Goal: Information Seeking & Learning: Learn about a topic

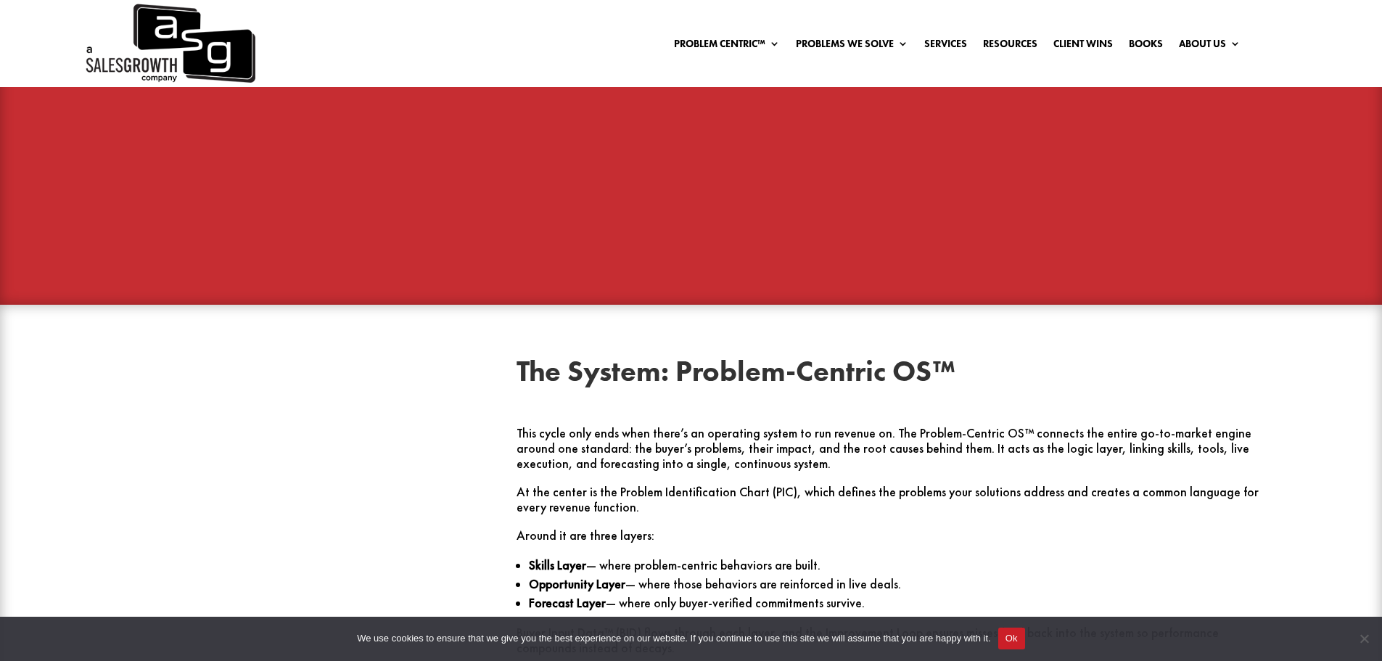
scroll to position [1088, 0]
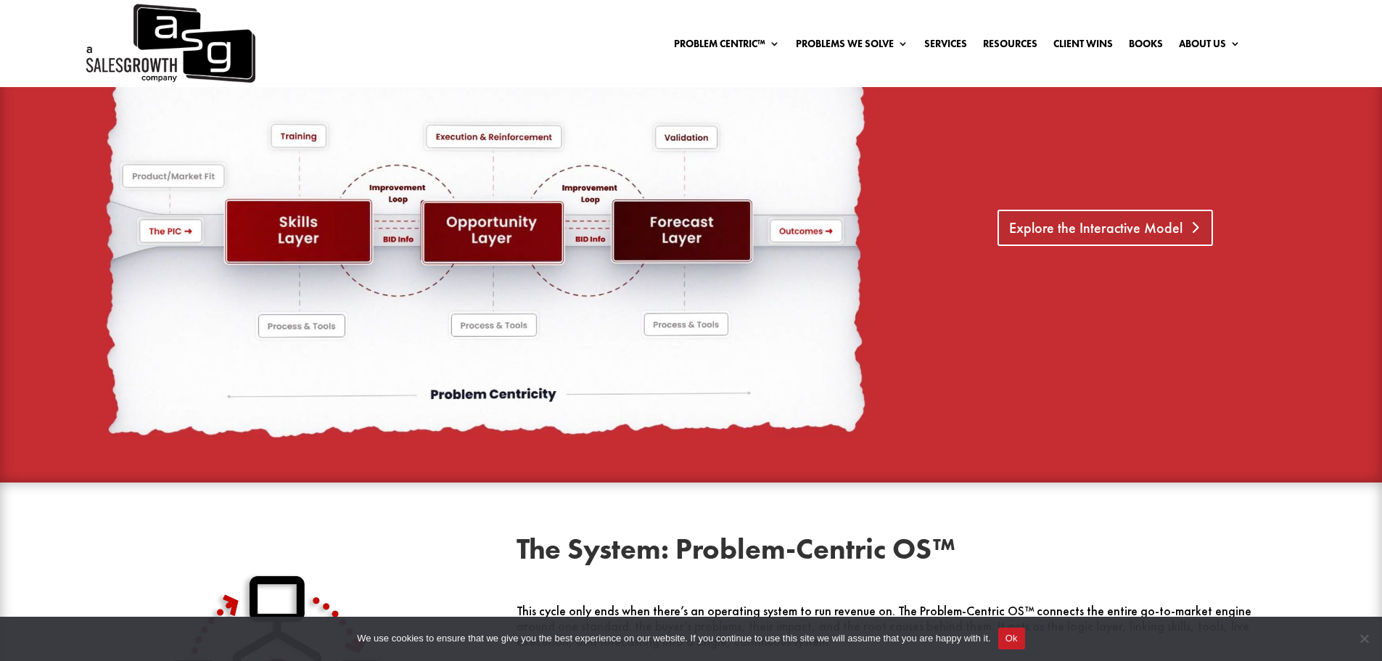
click at [1067, 221] on link "Explore the Interactive Model" at bounding box center [1104, 228] width 215 height 36
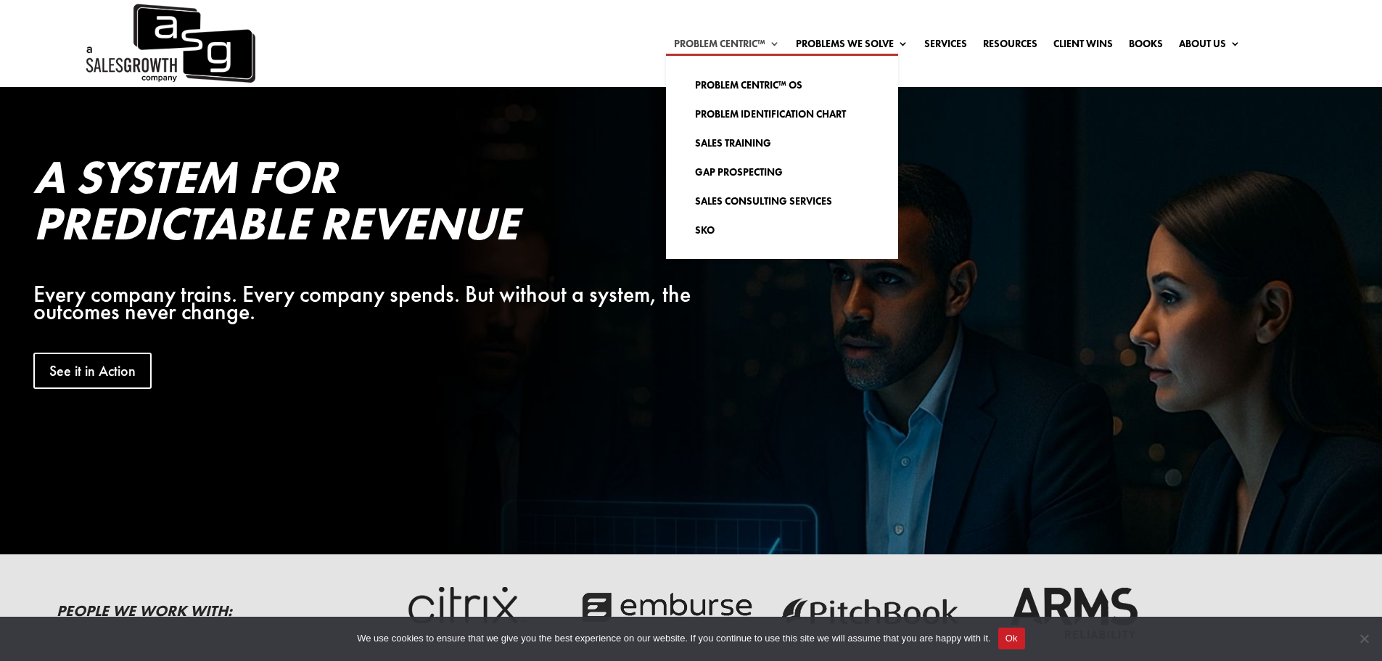
click at [731, 40] on link "Problem Centric™" at bounding box center [727, 46] width 106 height 16
click at [731, 88] on link "Problem Centric™ OS" at bounding box center [781, 84] width 203 height 29
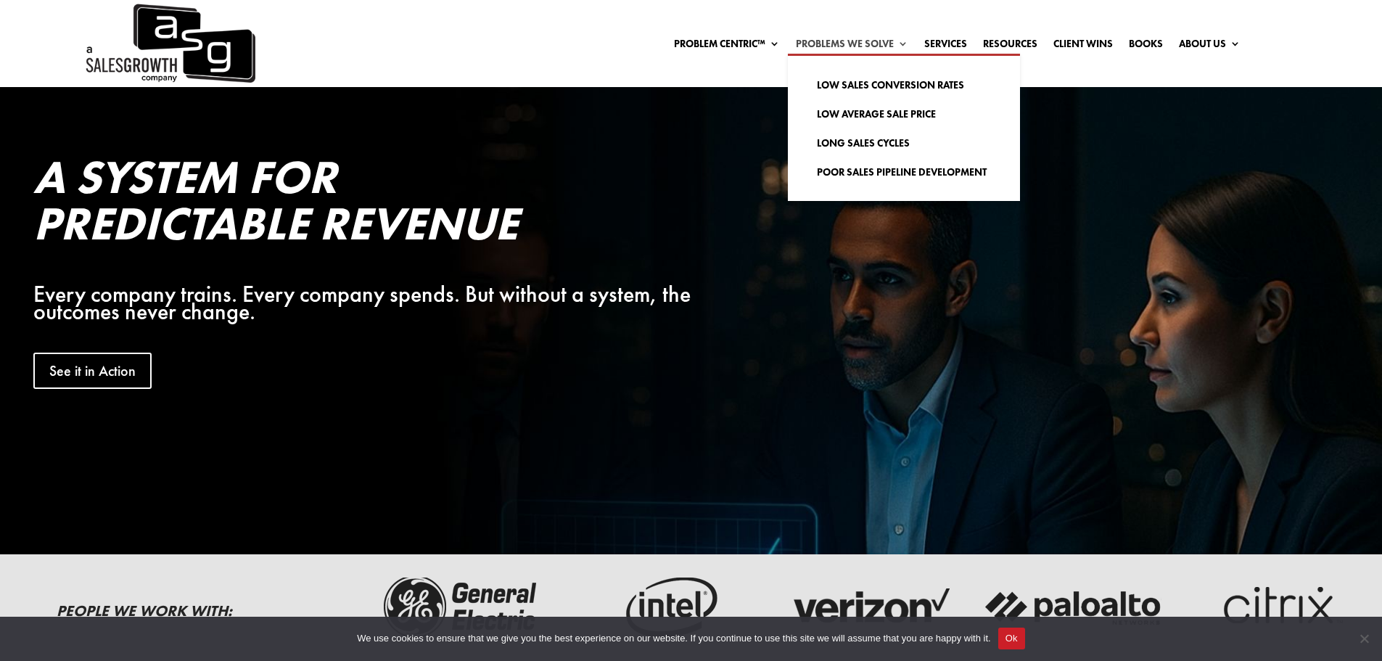
click at [857, 47] on link "Problems We Solve" at bounding box center [852, 46] width 112 height 16
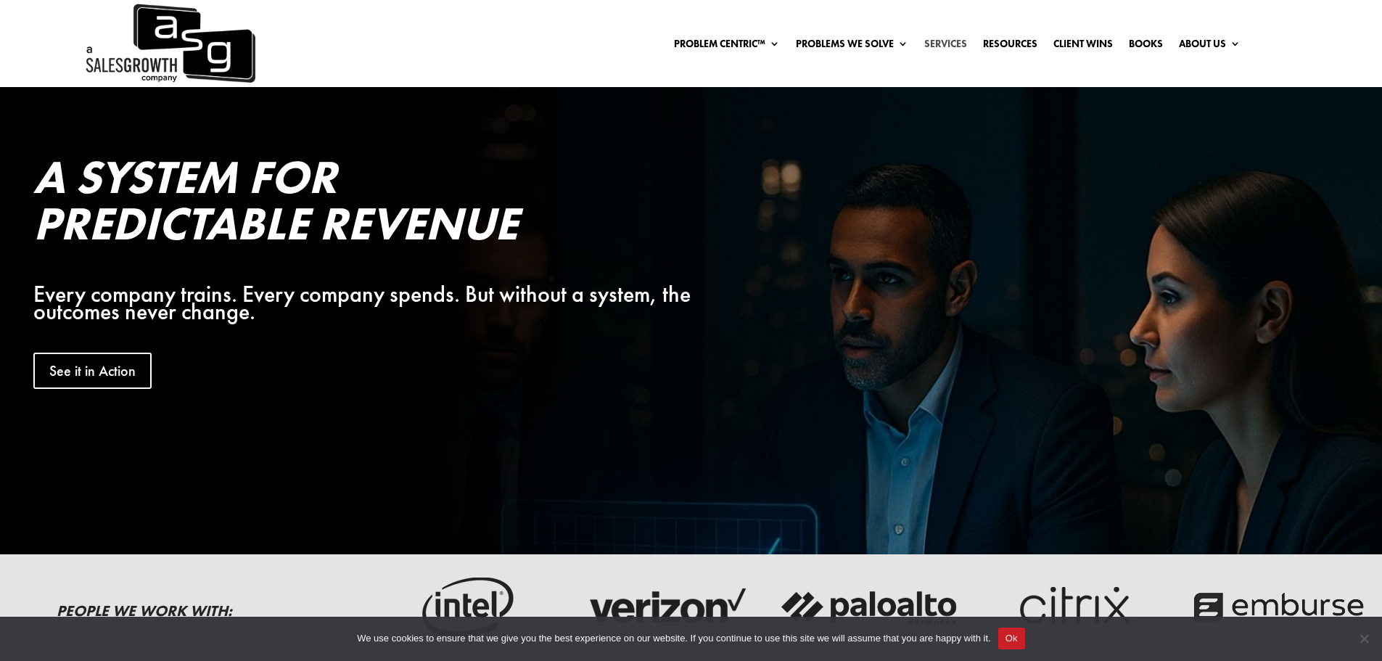
click at [943, 43] on link "Services" at bounding box center [945, 46] width 43 height 16
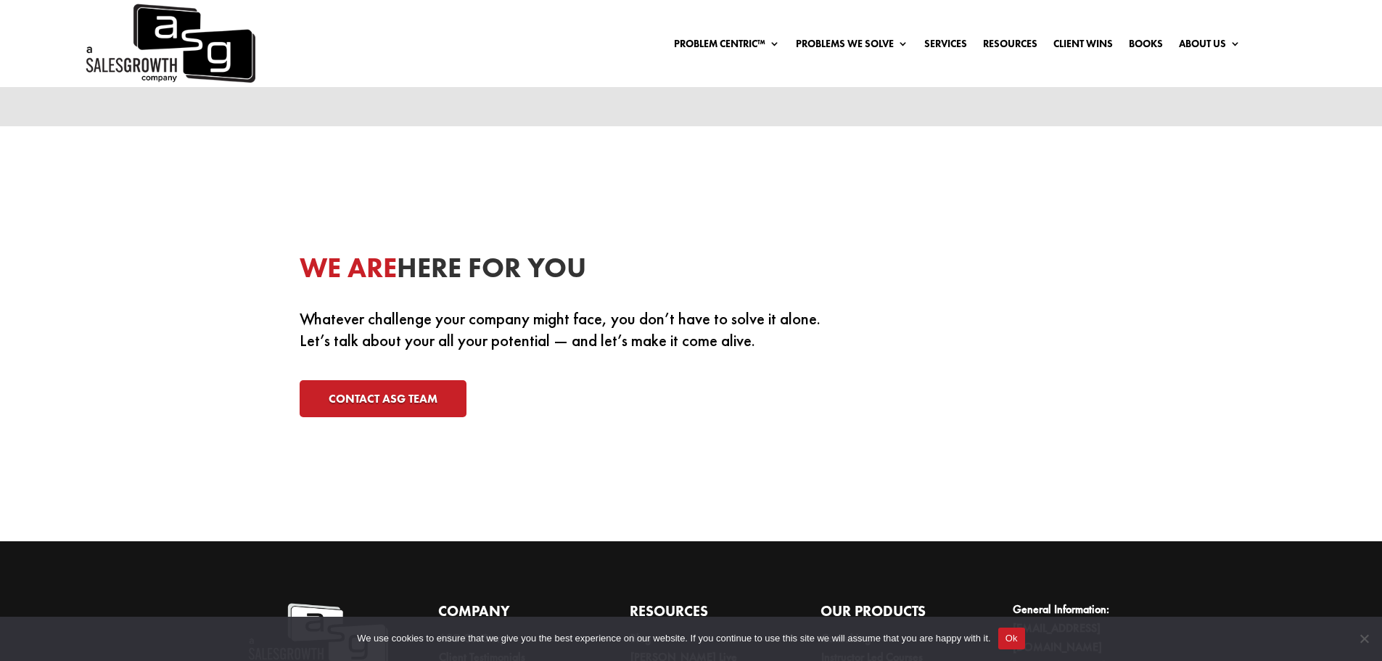
scroll to position [4605, 0]
